Goal: Task Accomplishment & Management: Complete application form

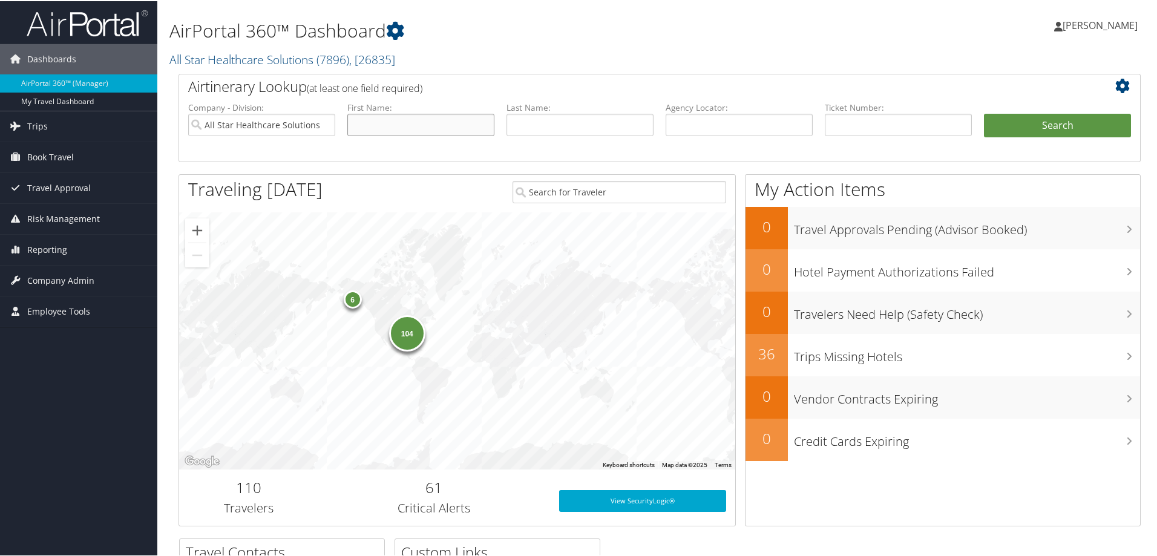
click at [396, 131] on input "text" at bounding box center [420, 124] width 147 height 22
click at [67, 275] on span "Company Admin" at bounding box center [60, 279] width 67 height 30
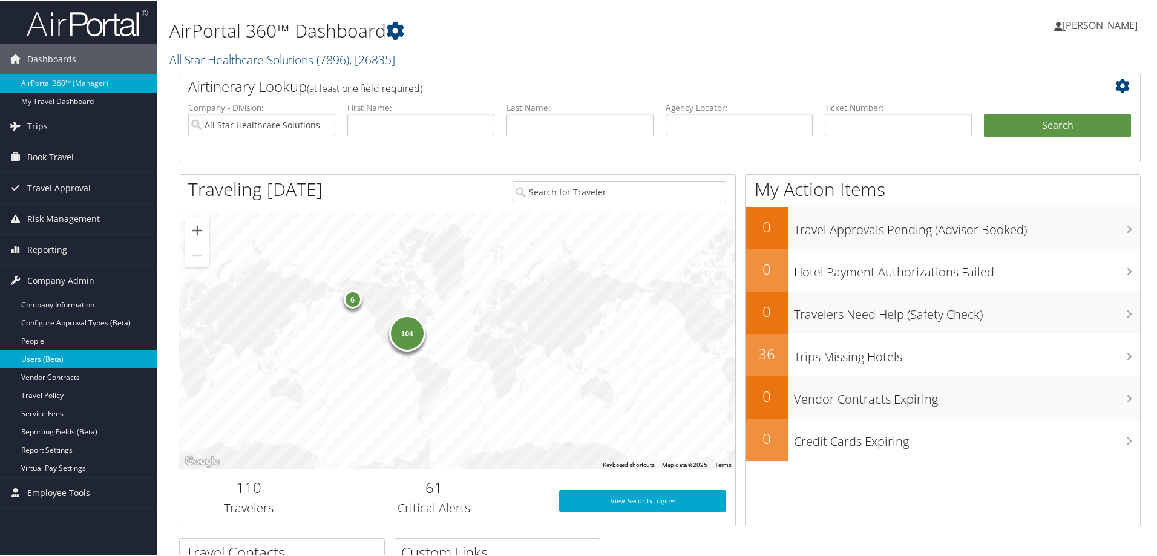
click at [75, 359] on link "Users (Beta)" at bounding box center [78, 358] width 157 height 18
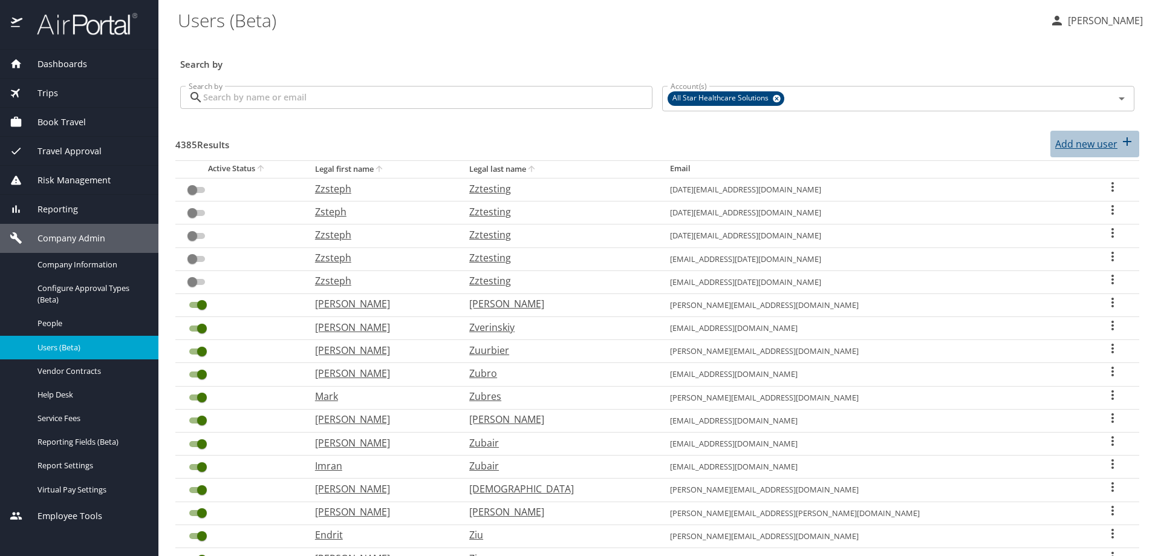
click at [1106, 144] on p "Add new user" at bounding box center [1087, 144] width 62 height 15
select select "US"
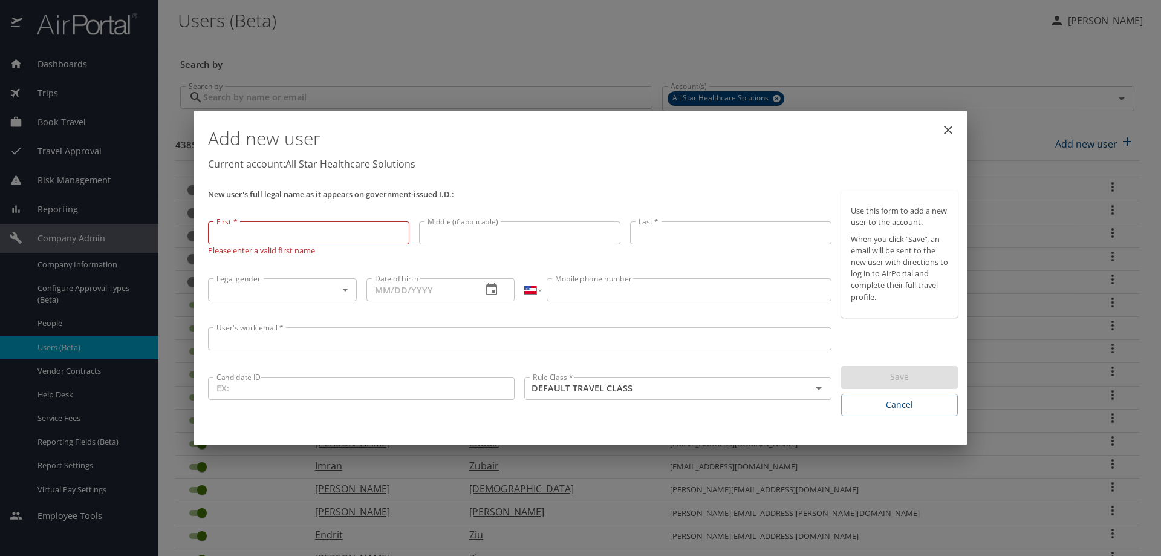
drag, startPoint x: 267, startPoint y: 235, endPoint x: 264, endPoint y: 230, distance: 6.2
click at [267, 235] on input "First *" at bounding box center [308, 232] width 201 height 23
paste input "Edward"
type input "Edward"
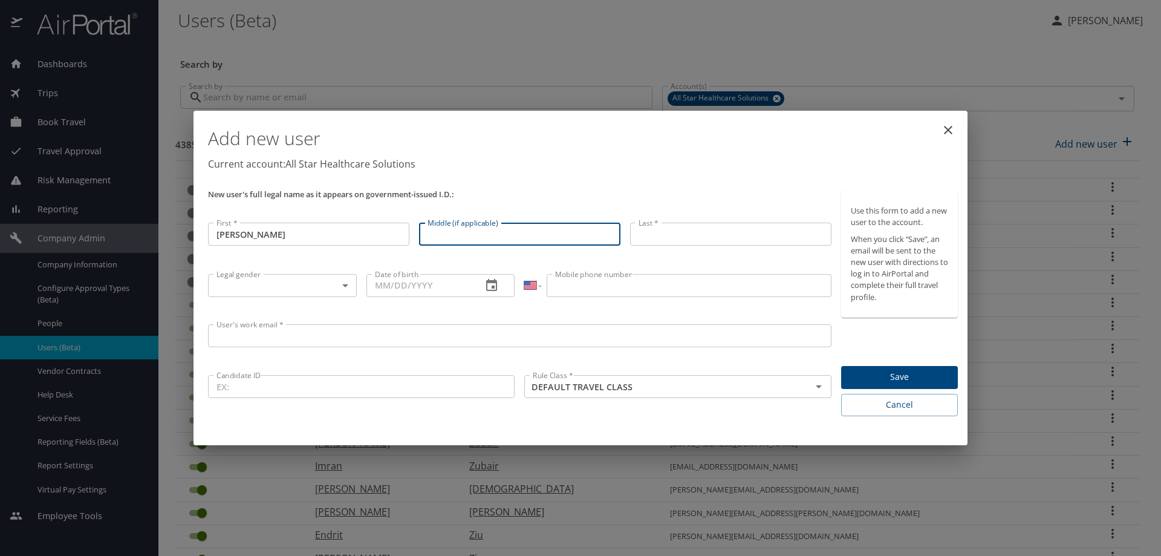
click at [437, 234] on input "Middle (if applicable)" at bounding box center [519, 234] width 201 height 23
click at [443, 243] on input "Middle (if applicable)" at bounding box center [519, 234] width 201 height 23
paste input "Howard"
type input "Howard"
click at [690, 236] on input "Last *" at bounding box center [730, 234] width 201 height 23
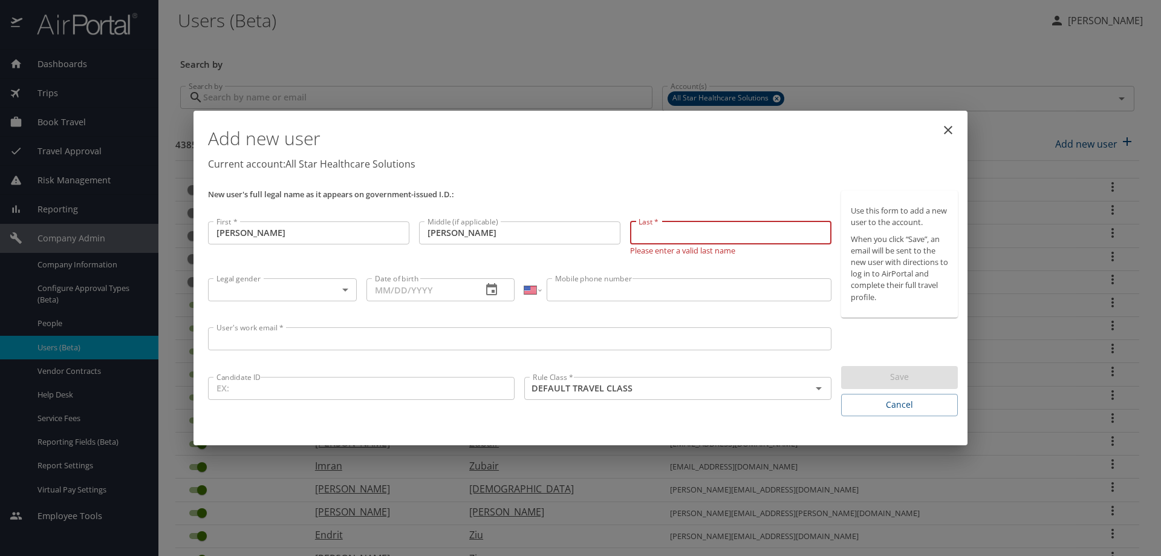
click at [663, 227] on input "Last *" at bounding box center [730, 232] width 201 height 23
paste input "Bishop"
type input "Bishop"
click at [244, 287] on body "Dashboards AirPortal 360™ Manager My Travel Dashboard Trips Airtinerary® Lookup…" at bounding box center [580, 278] width 1161 height 556
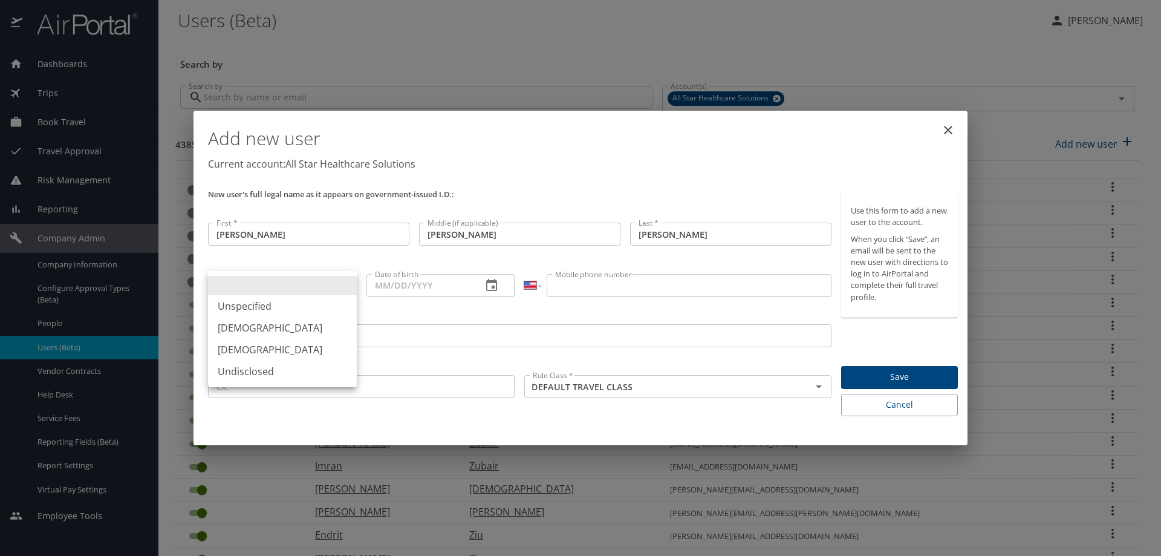
click at [248, 326] on li "Male" at bounding box center [282, 328] width 149 height 22
type input "Male"
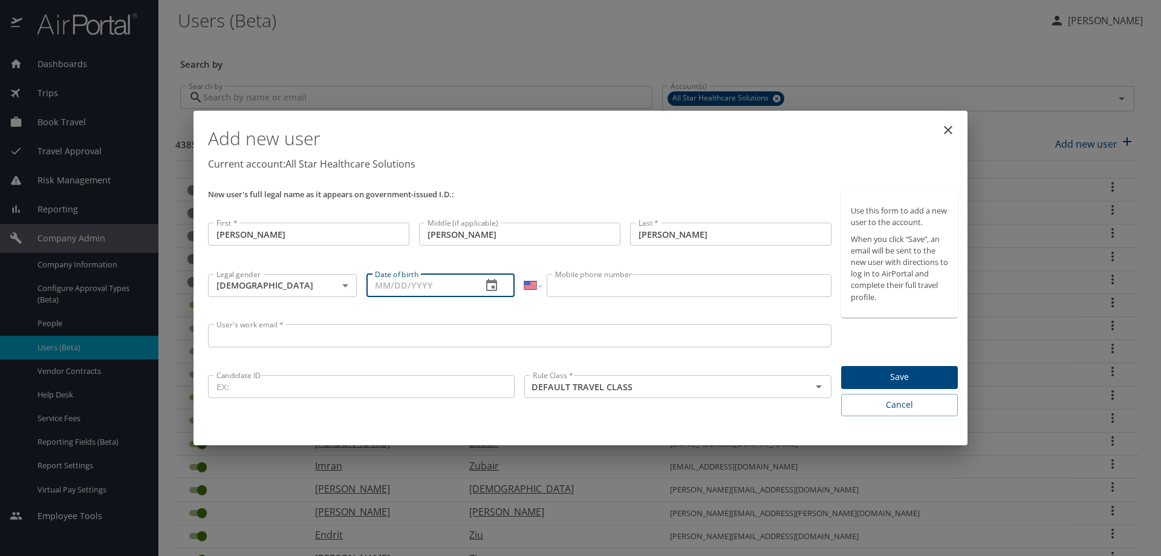
click at [395, 289] on input "Date of birth" at bounding box center [420, 285] width 106 height 23
drag, startPoint x: 407, startPoint y: 286, endPoint x: 402, endPoint y: 289, distance: 6.2
click at [403, 290] on input "Date of birth" at bounding box center [420, 283] width 106 height 23
type input "04/06/1994"
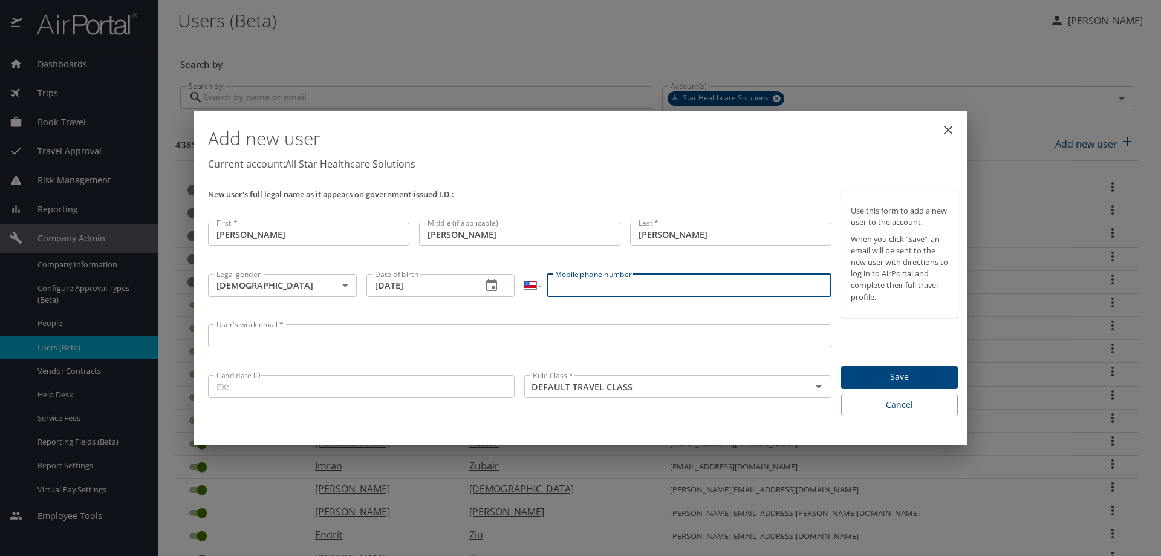
click at [584, 290] on input "Mobile phone number" at bounding box center [689, 285] width 284 height 23
type input "(954) 360-8518"
click at [244, 340] on input "User's work email *" at bounding box center [520, 335] width 624 height 23
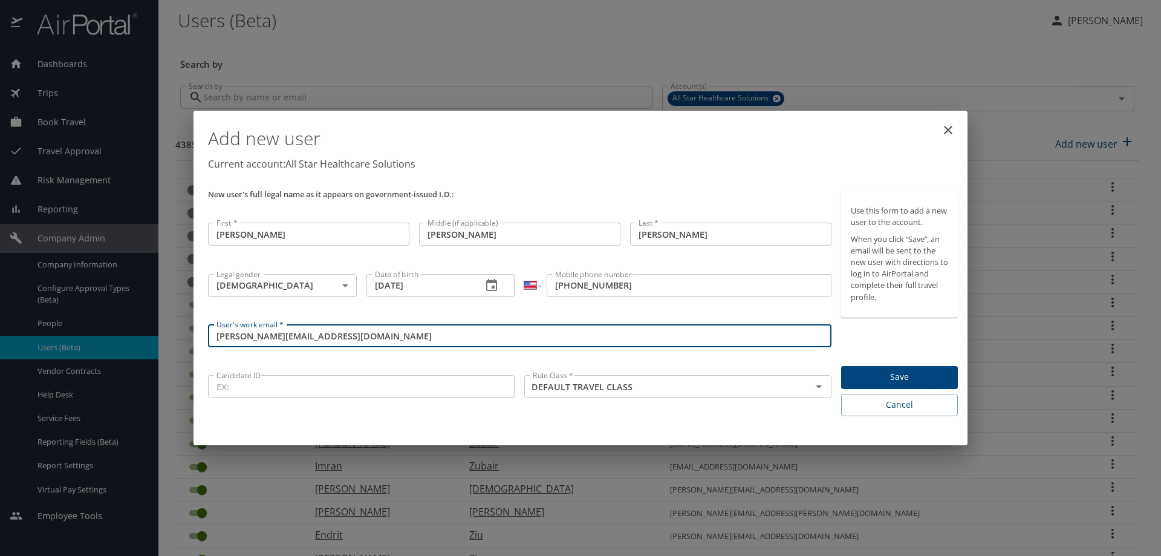
type input "e.bishop@asrlocums.com"
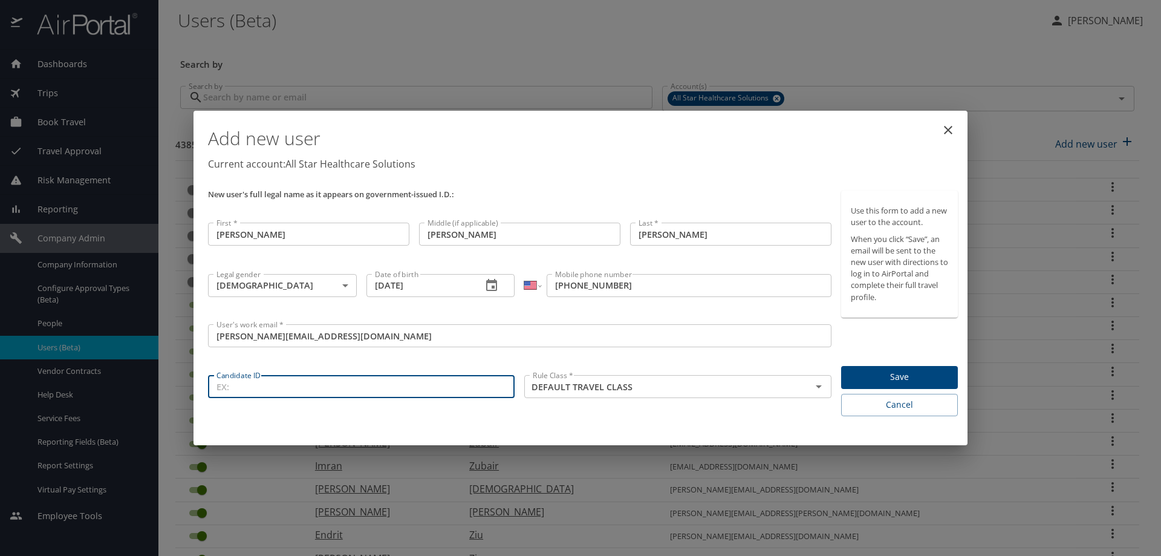
click at [235, 394] on input "Candidate ID" at bounding box center [361, 386] width 307 height 23
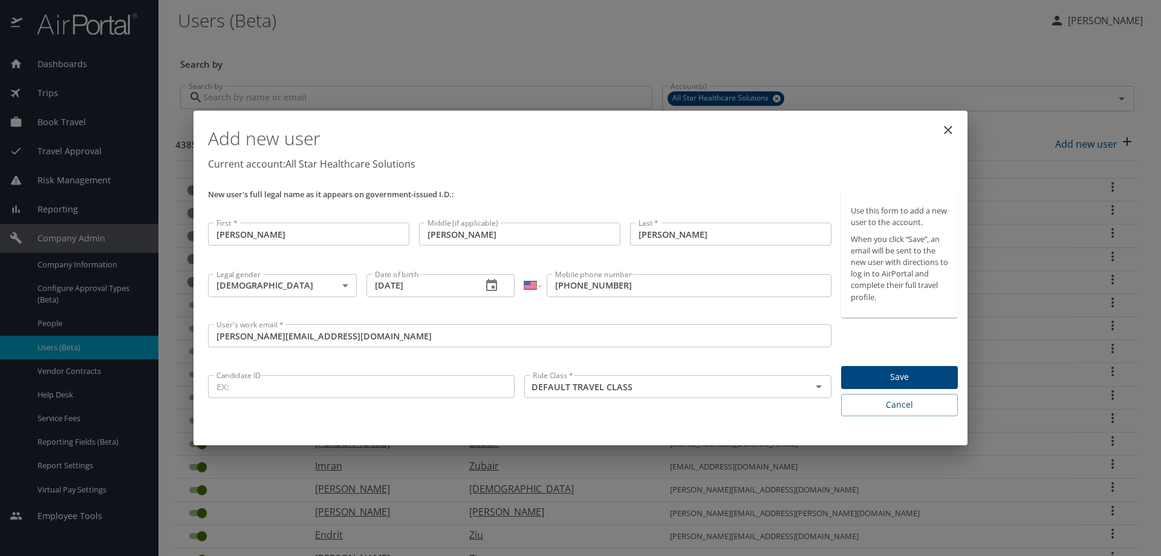
click at [241, 392] on input "Candidate ID" at bounding box center [361, 386] width 307 height 23
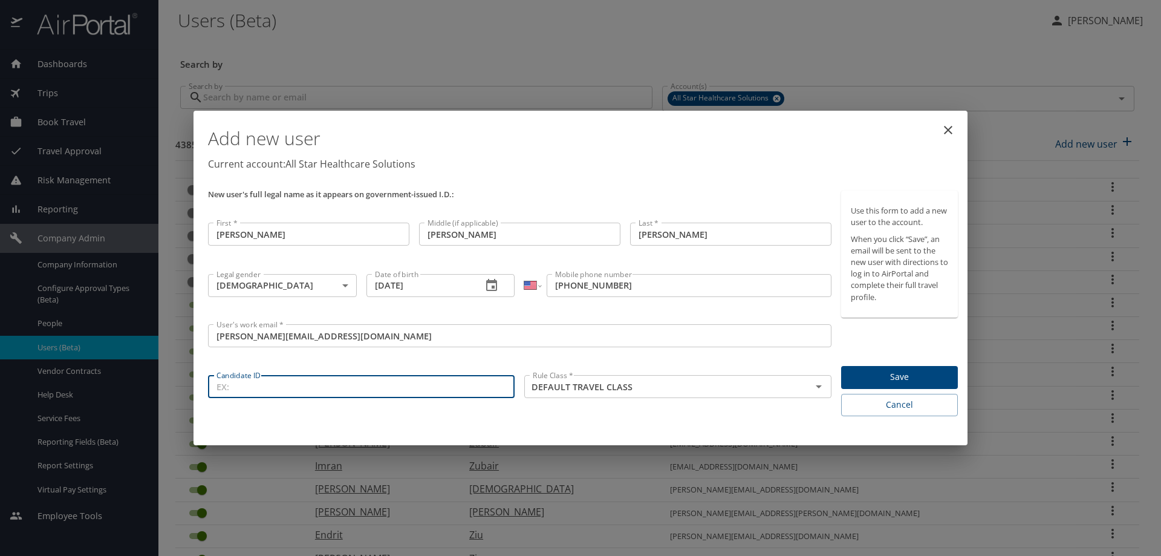
paste input "759939"
type input "759939"
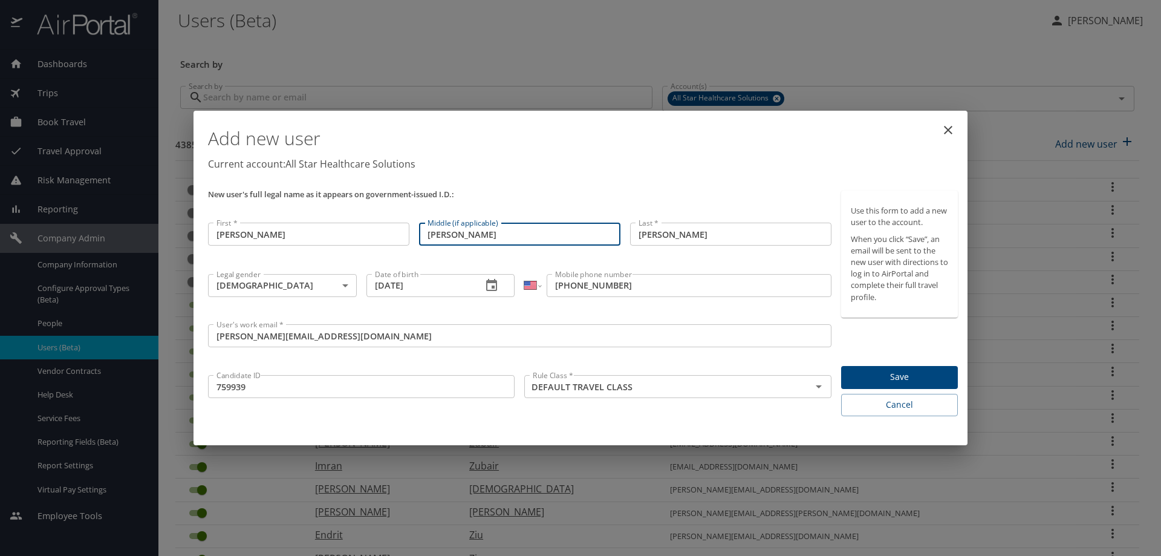
click at [480, 237] on input "Howard" at bounding box center [519, 234] width 201 height 23
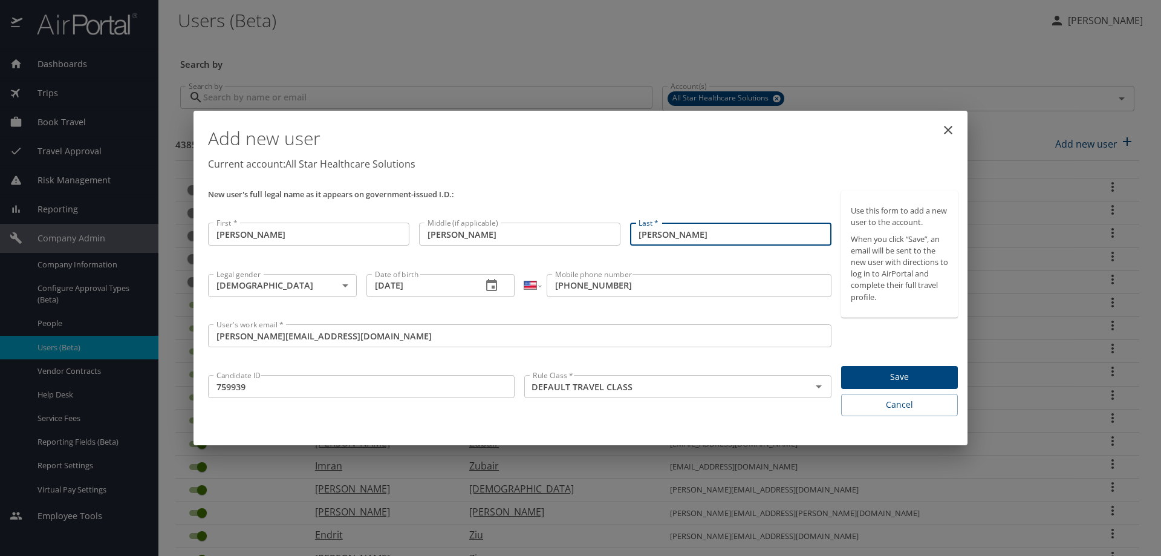
click at [716, 240] on input "Bishop" at bounding box center [730, 234] width 201 height 23
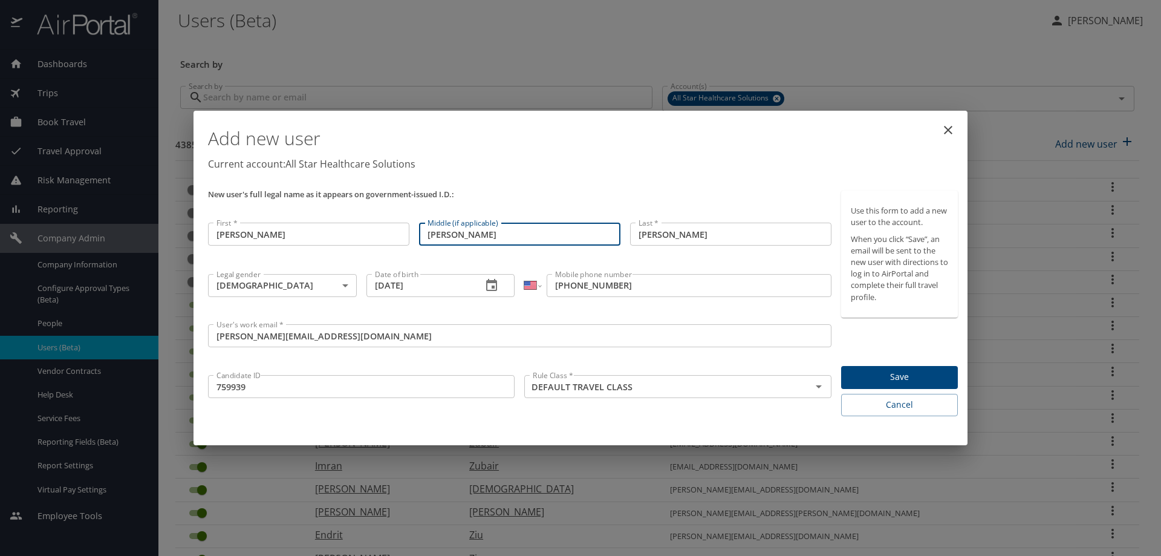
click at [478, 237] on input "Howard" at bounding box center [519, 234] width 201 height 23
type input "Howell"
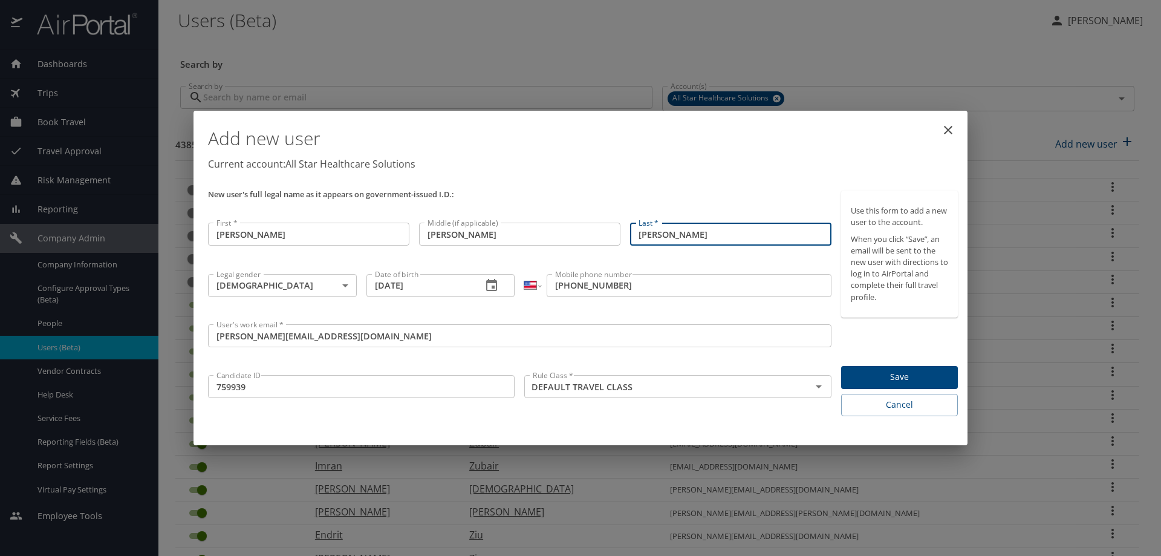
click at [710, 247] on div "Last * Bishop Last *" at bounding box center [730, 243] width 211 height 51
click at [693, 231] on input "Bishop" at bounding box center [730, 234] width 201 height 23
click at [694, 235] on input "Bishop" at bounding box center [730, 234] width 201 height 23
type input "Bishop III"
click at [909, 371] on span "Save" at bounding box center [899, 377] width 97 height 15
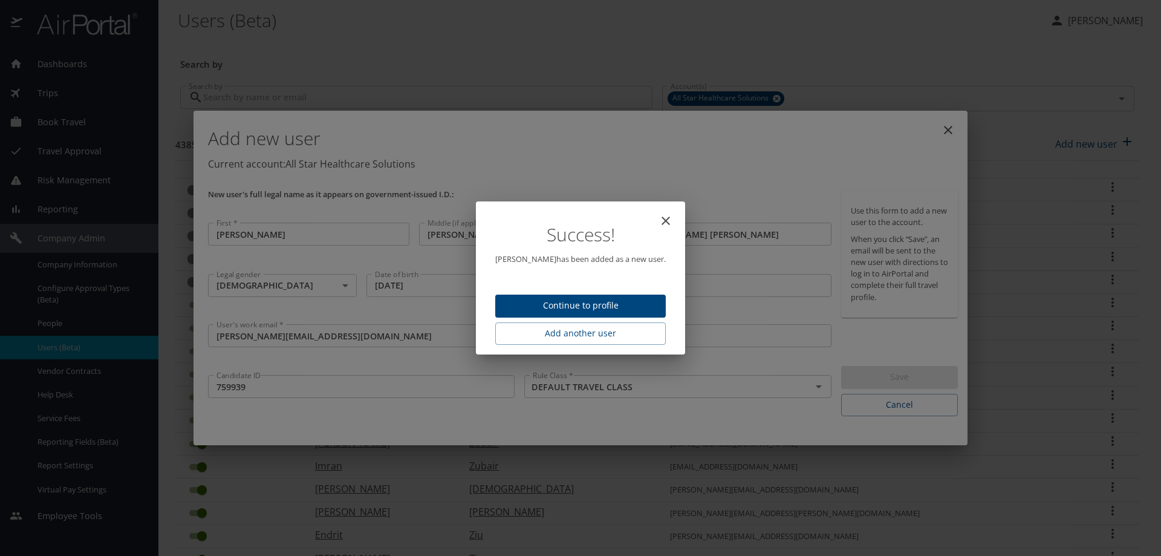
drag, startPoint x: 587, startPoint y: 221, endPoint x: 525, endPoint y: 315, distance: 113.1
click at [527, 319] on div "Success! Edward Bishop III has been added as a new user. Continue to profile Ad…" at bounding box center [581, 277] width 200 height 143
click at [670, 224] on icon "close" at bounding box center [666, 221] width 8 height 8
type input "[DATE]"
